Goal: Find specific page/section: Find specific page/section

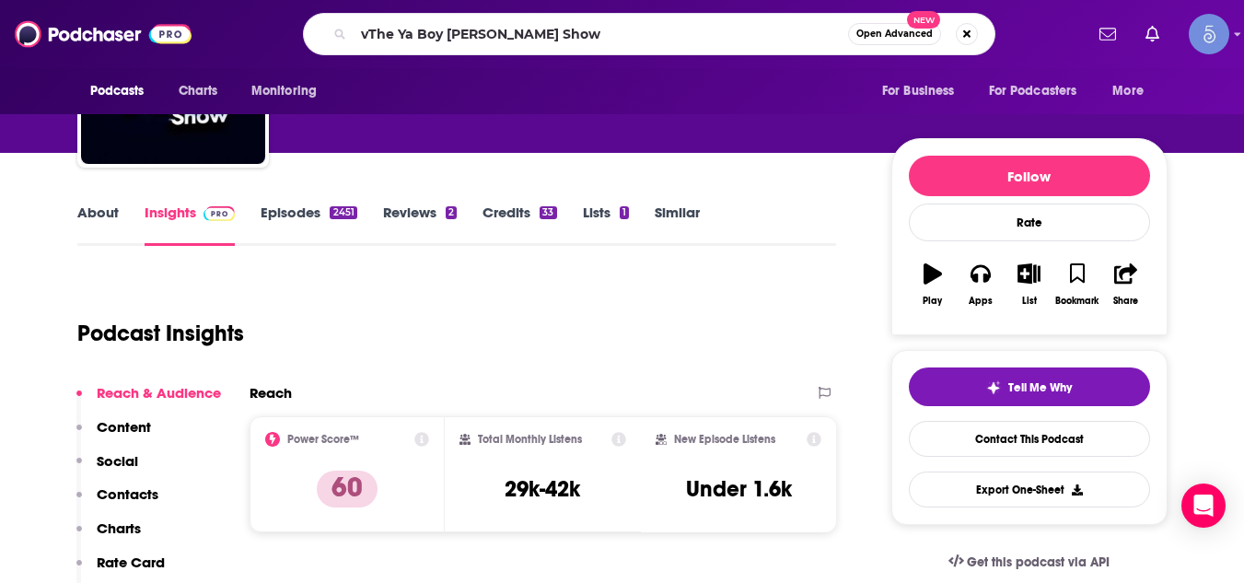
scroll to position [147, 0]
click at [365, 29] on input "vThe Ya Boy [PERSON_NAME] Show" at bounding box center [601, 33] width 494 height 29
type input "The Ya Boy [PERSON_NAME] Show"
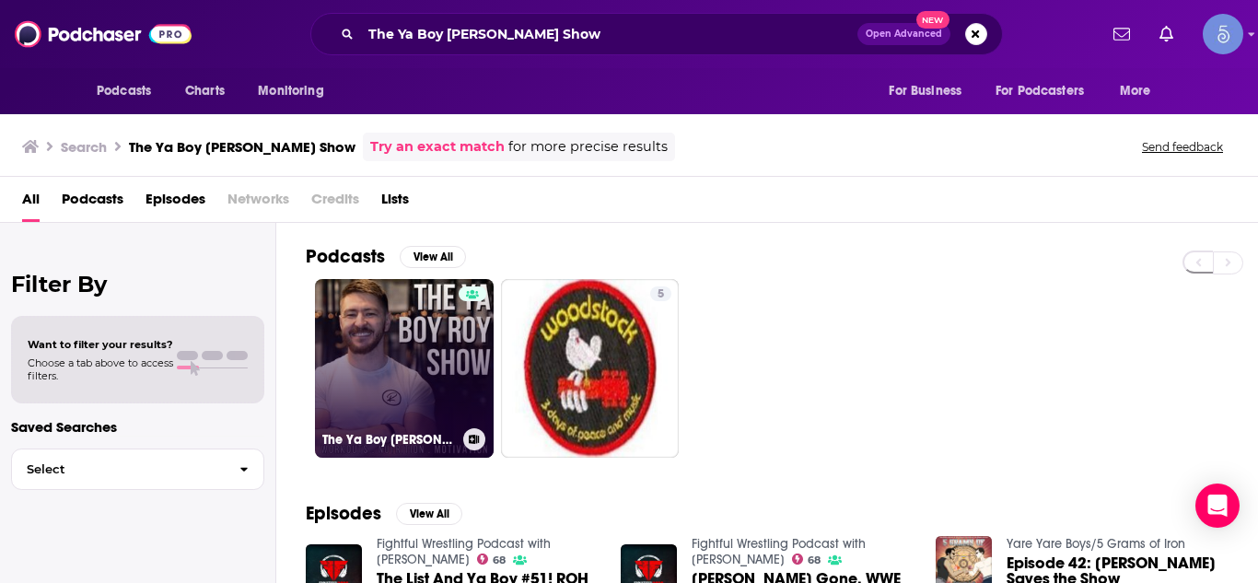
click at [412, 345] on link "The Ya Boy [PERSON_NAME] Show" at bounding box center [404, 368] width 179 height 179
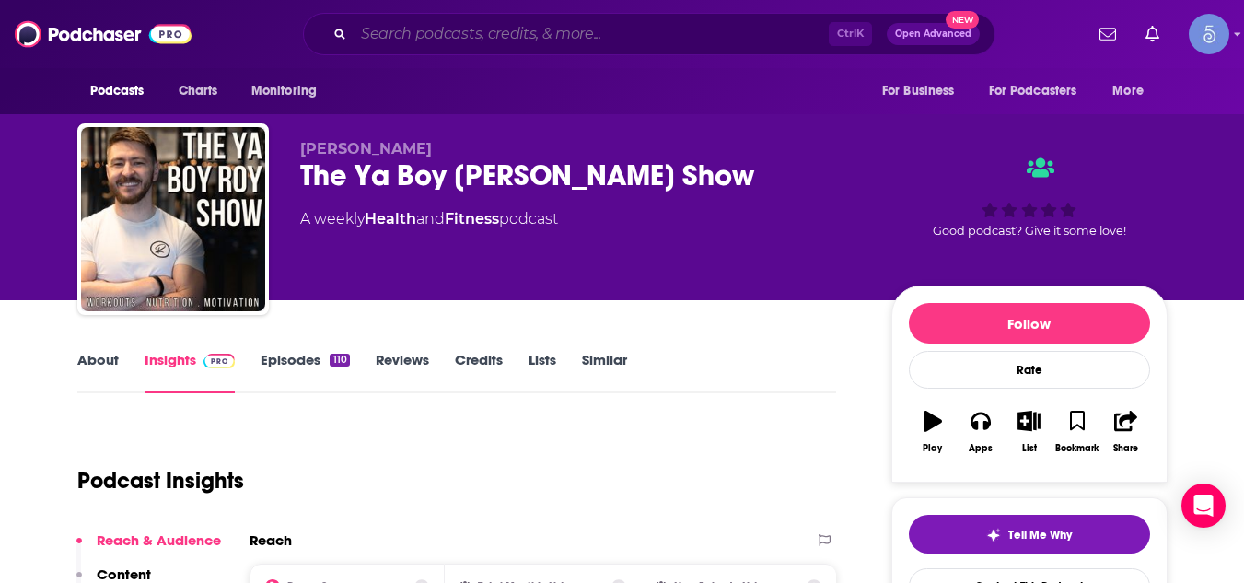
click at [450, 27] on input "Search podcasts, credits, & more..." at bounding box center [591, 33] width 475 height 29
paste input "Nourish & Strengthen with Trainer [PERSON_NAME]"
type input "Nourish & Strengthen with Trainer [PERSON_NAME]"
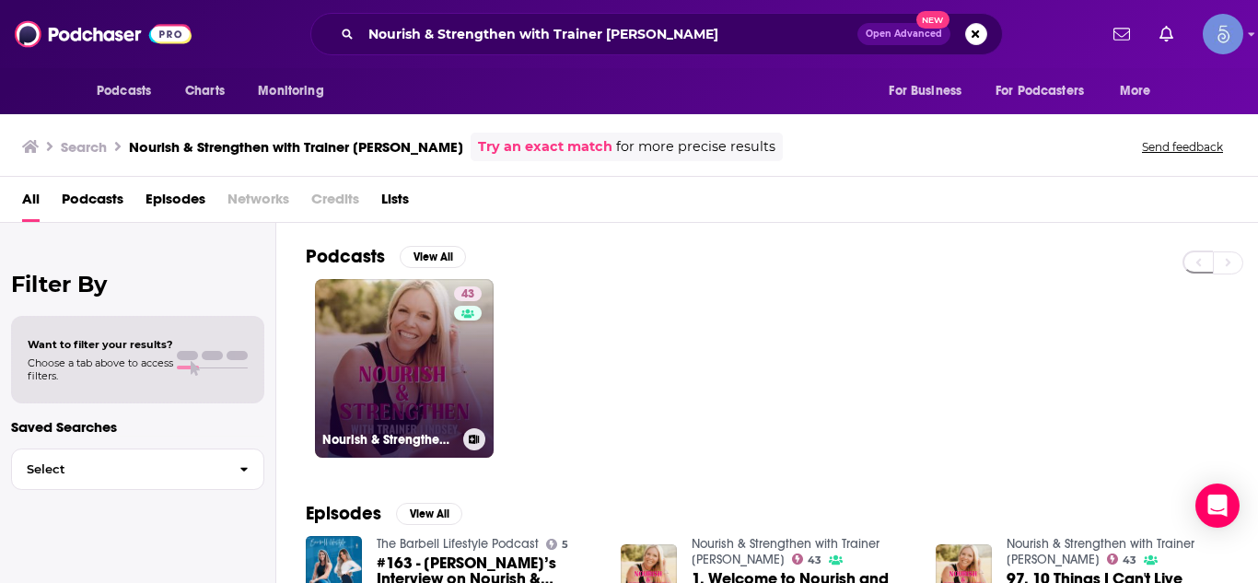
click at [410, 332] on link "43 Nourish & Strengthen with Trainer [PERSON_NAME]" at bounding box center [404, 368] width 179 height 179
